Goal: Task Accomplishment & Management: Use online tool/utility

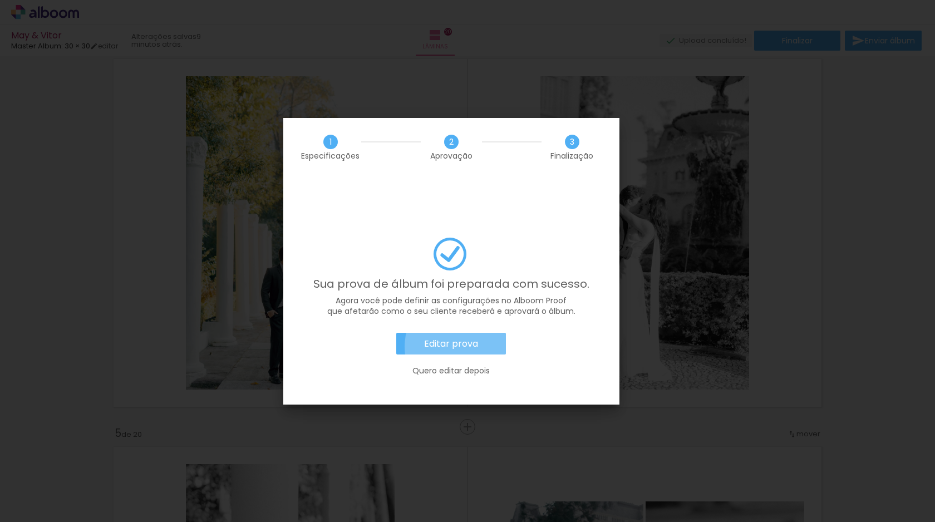
click at [0, 0] on slot "Editar prova" at bounding box center [0, 0] width 0 height 0
